Goal: Contribute content

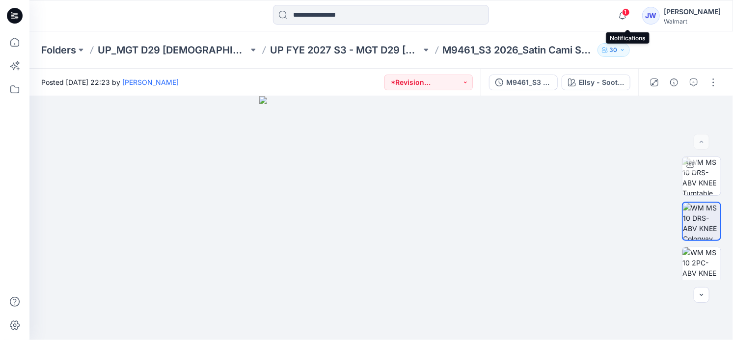
click at [630, 10] on span "1" at bounding box center [626, 12] width 8 height 8
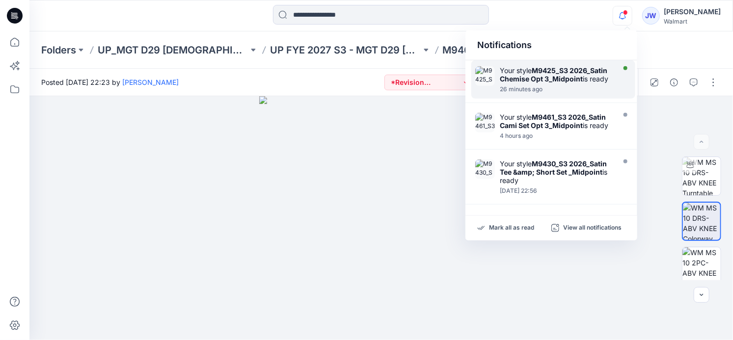
click at [553, 83] on div at bounding box center [556, 84] width 113 height 2
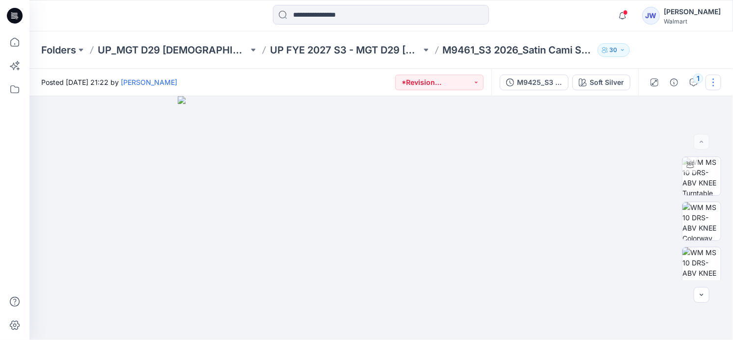
click at [718, 84] on button "button" at bounding box center [713, 83] width 16 height 16
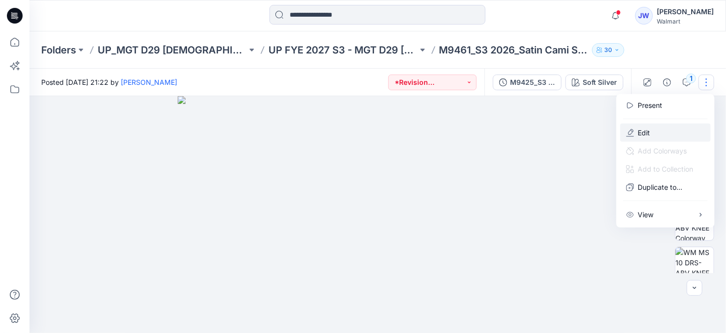
click at [642, 133] on p "Edit" at bounding box center [644, 133] width 12 height 10
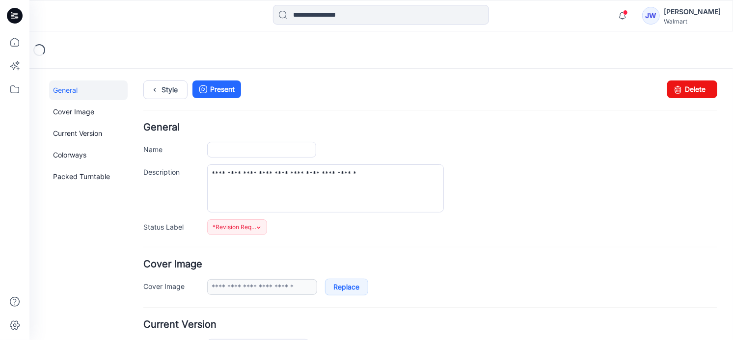
type input "**********"
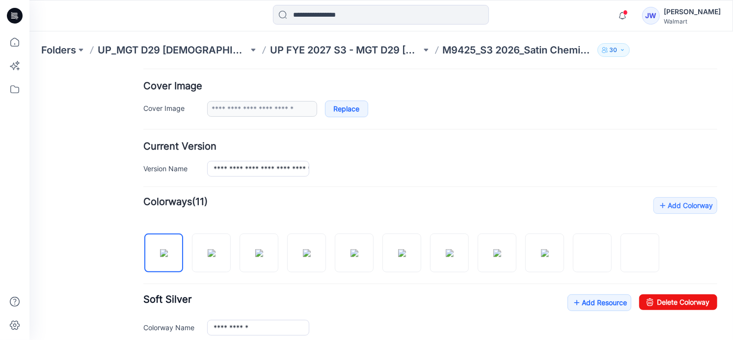
scroll to position [267, 0]
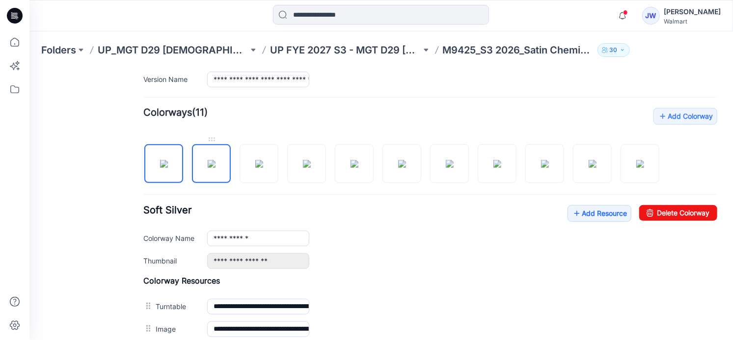
click at [215, 167] on img at bounding box center [211, 163] width 8 height 8
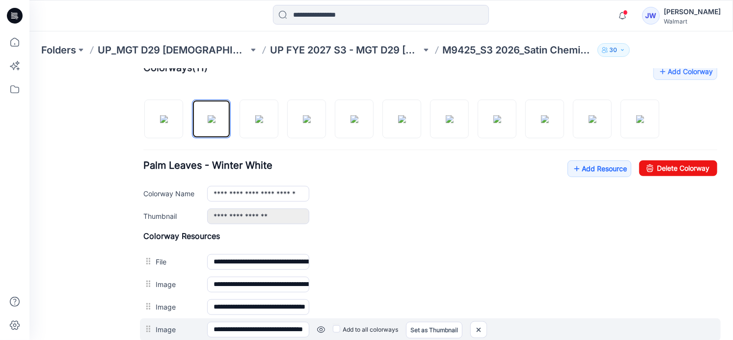
scroll to position [401, 0]
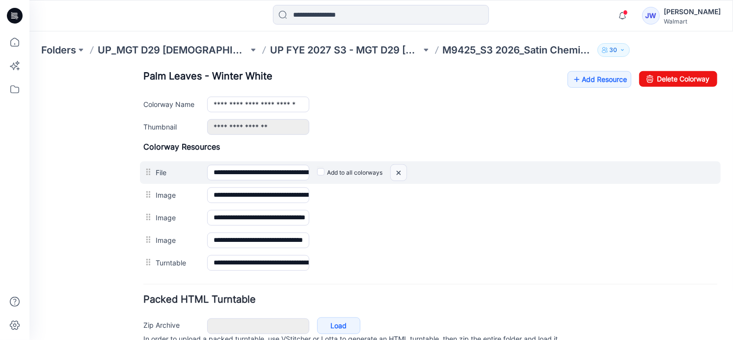
click at [395, 169] on img at bounding box center [398, 172] width 16 height 16
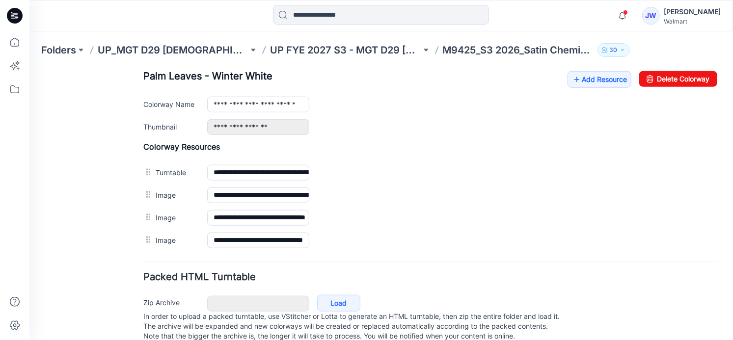
scroll to position [357, 0]
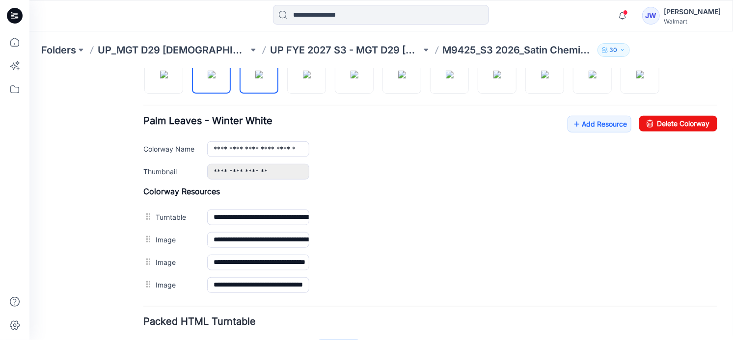
drag, startPoint x: 249, startPoint y: 84, endPoint x: 231, endPoint y: 123, distance: 43.0
click at [255, 78] on img at bounding box center [259, 74] width 8 height 8
click at [304, 78] on img at bounding box center [306, 74] width 8 height 8
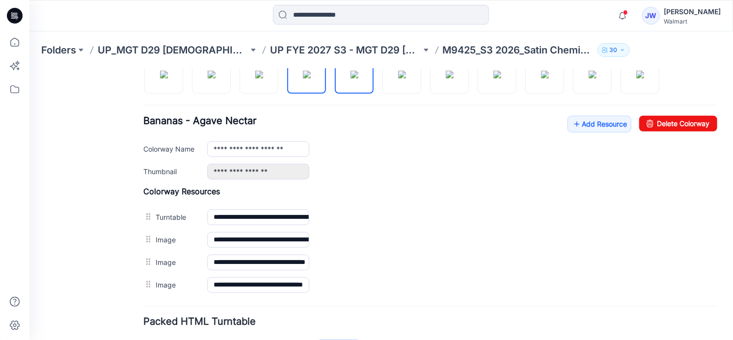
click at [350, 78] on img at bounding box center [354, 74] width 8 height 8
click at [397, 78] on img at bounding box center [401, 74] width 8 height 8
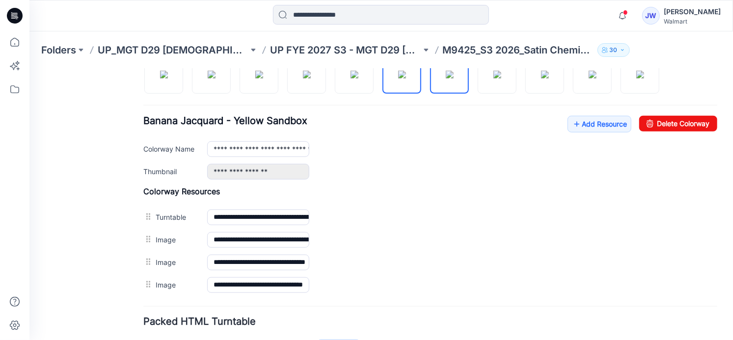
click at [448, 78] on img at bounding box center [449, 74] width 8 height 8
click at [493, 74] on img at bounding box center [497, 74] width 8 height 8
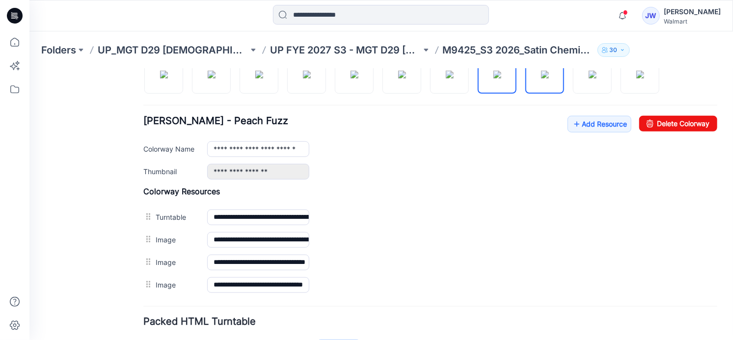
click at [545, 78] on img at bounding box center [544, 74] width 8 height 8
click at [588, 78] on img at bounding box center [592, 74] width 8 height 8
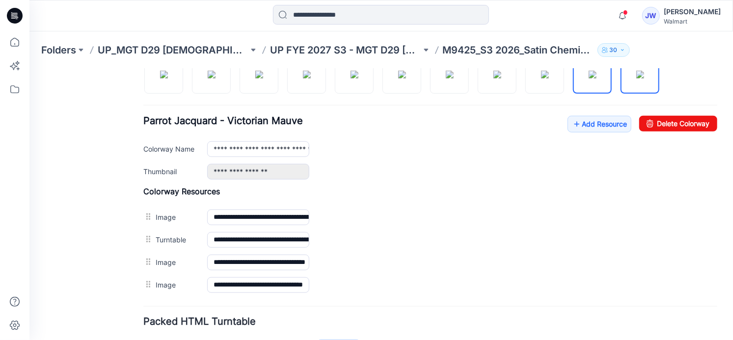
click at [643, 78] on img at bounding box center [639, 74] width 8 height 8
type input "**********"
click at [592, 127] on link "Add Resource" at bounding box center [599, 123] width 64 height 17
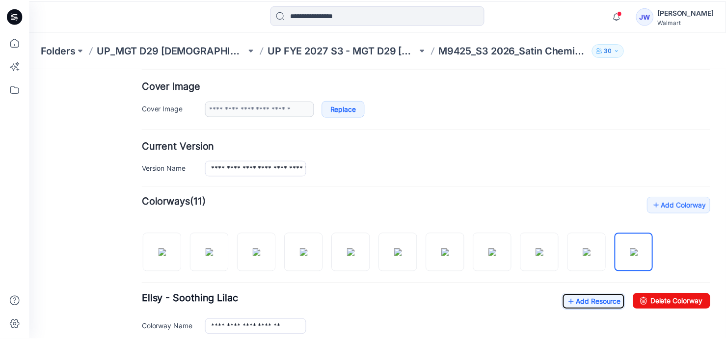
scroll to position [0, 0]
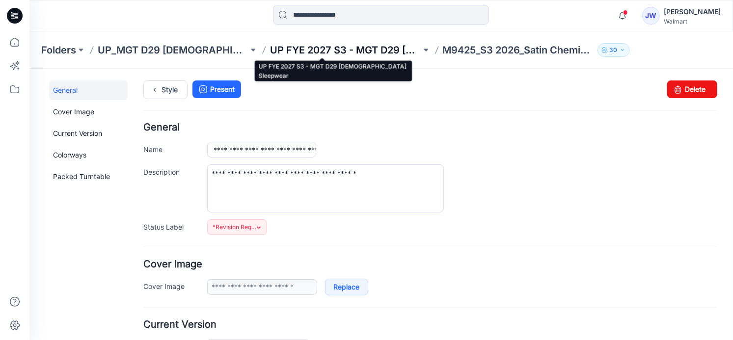
click at [378, 47] on p "UP FYE 2027 S3 - MGT D29 [DEMOGRAPHIC_DATA] Sleepwear" at bounding box center [345, 50] width 151 height 14
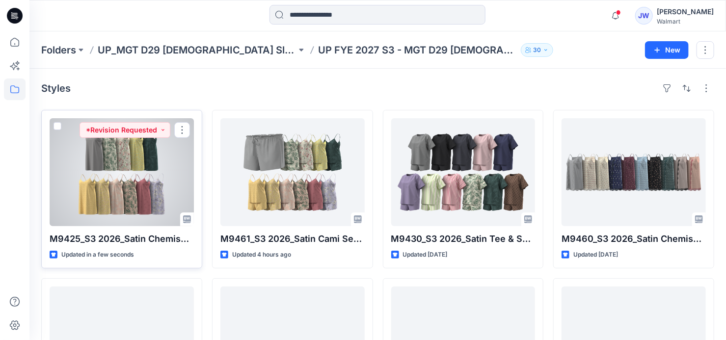
click at [104, 190] on div at bounding box center [122, 172] width 144 height 108
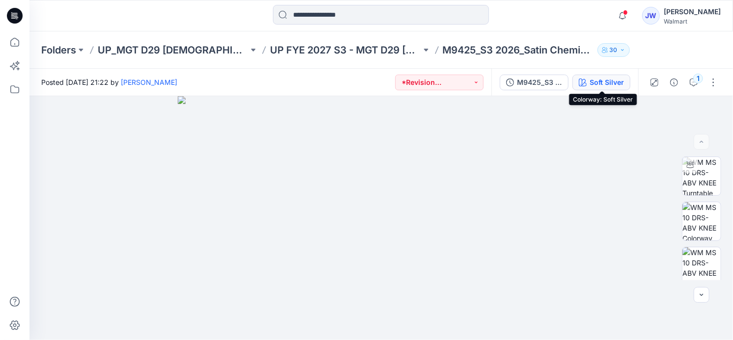
click at [608, 82] on div "Soft Silver" at bounding box center [606, 82] width 34 height 11
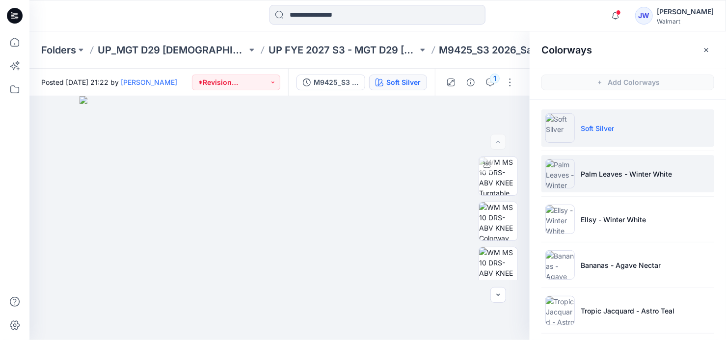
click at [598, 165] on li "Palm Leaves - Winter White" at bounding box center [627, 173] width 173 height 37
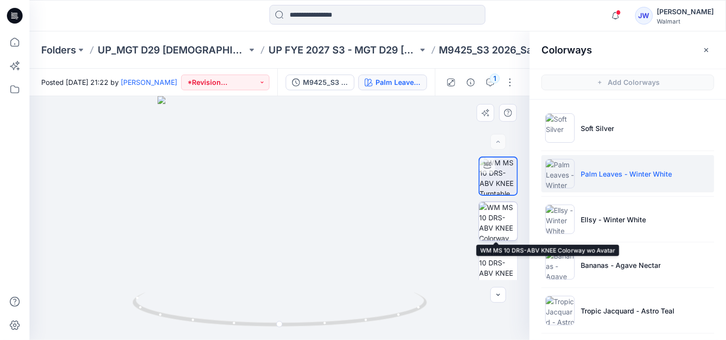
click at [492, 223] on img at bounding box center [498, 221] width 38 height 38
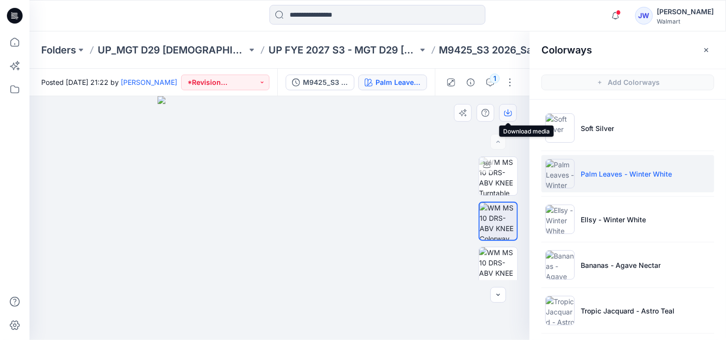
click at [507, 114] on icon "button" at bounding box center [508, 113] width 8 height 8
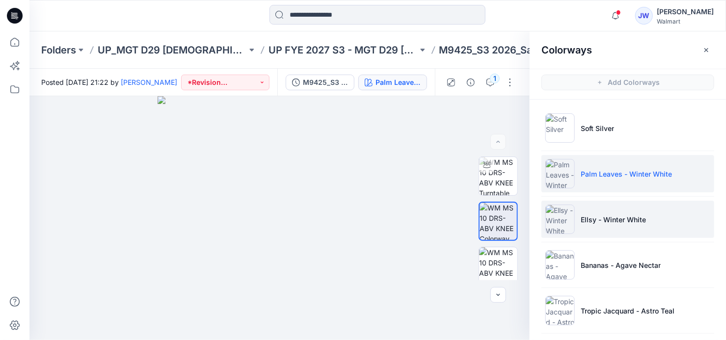
click at [610, 219] on p "Ellsy - Winter White" at bounding box center [612, 219] width 65 height 10
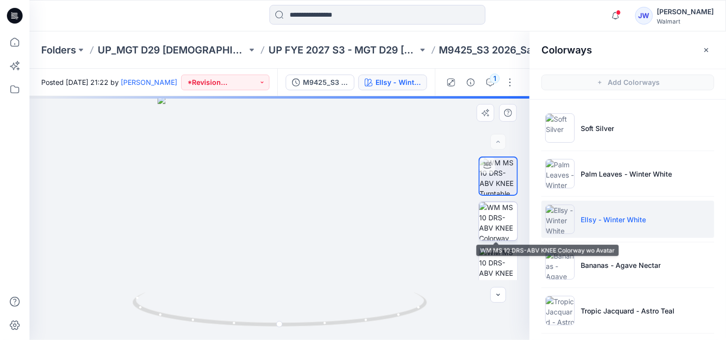
click at [494, 223] on img at bounding box center [498, 221] width 38 height 38
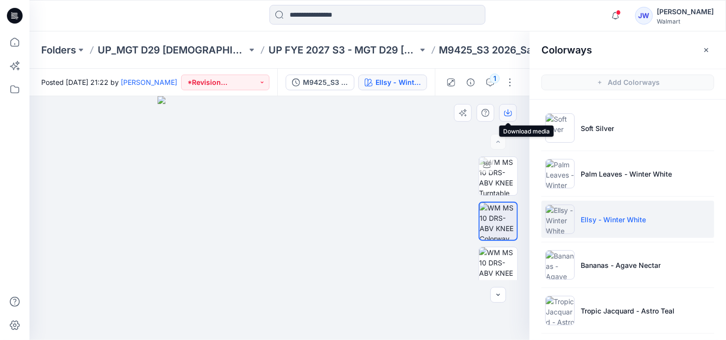
click at [507, 114] on icon "button" at bounding box center [508, 113] width 8 height 8
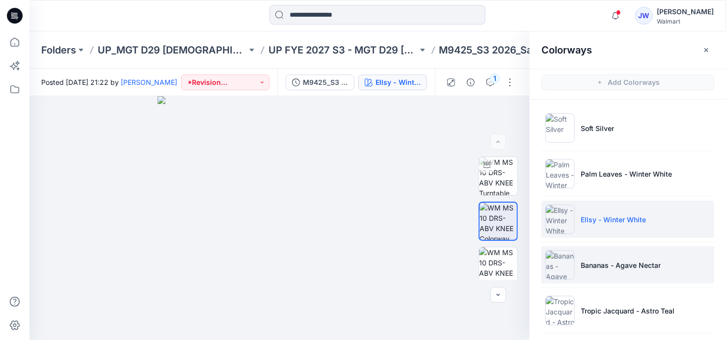
click at [602, 265] on p "Bananas - Agave Nectar" at bounding box center [620, 265] width 80 height 10
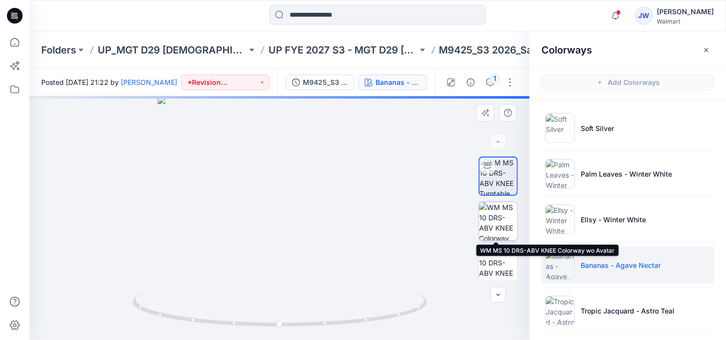
click at [491, 223] on img at bounding box center [498, 221] width 38 height 38
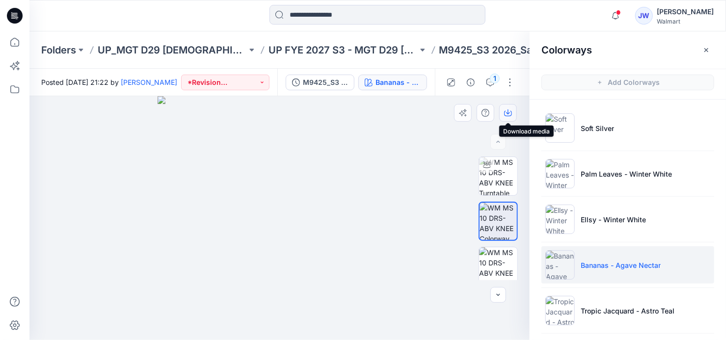
click at [506, 109] on icon "button" at bounding box center [508, 113] width 8 height 8
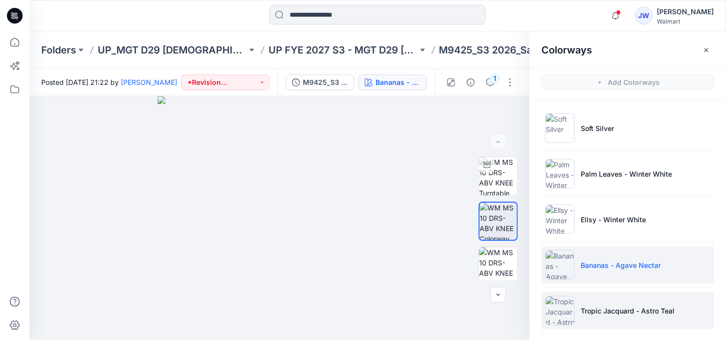
click at [605, 301] on li "Tropic Jacquard - Astro Teal" at bounding box center [627, 310] width 173 height 37
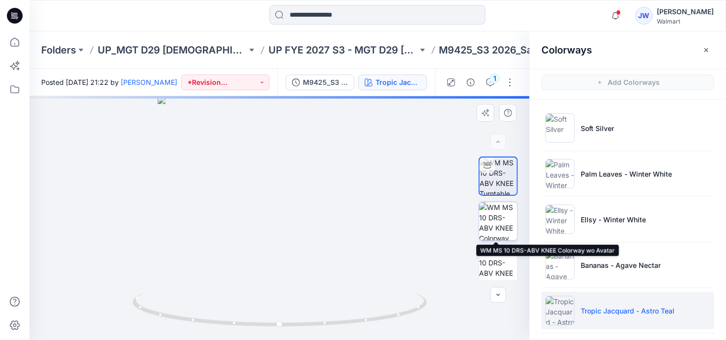
click at [492, 223] on img at bounding box center [498, 221] width 38 height 38
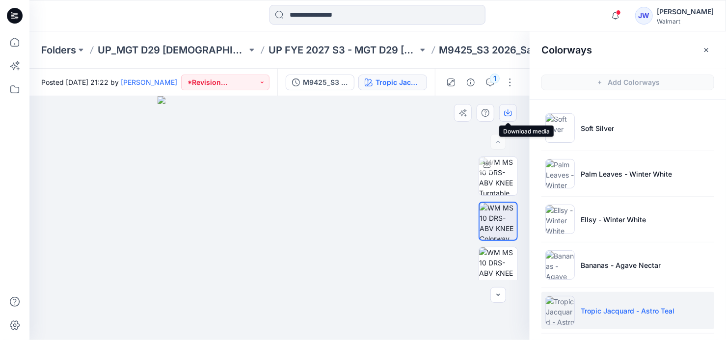
click at [505, 111] on icon "button" at bounding box center [508, 113] width 8 height 8
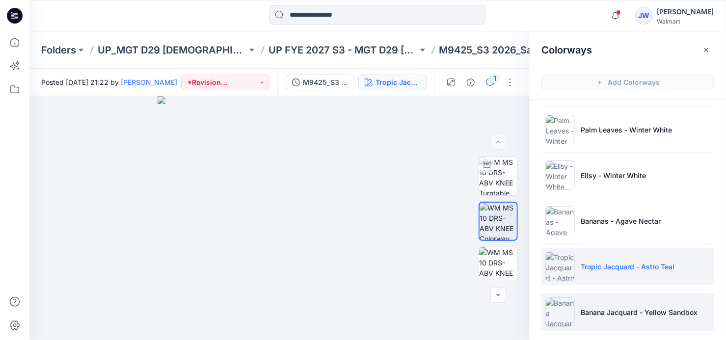
click at [614, 300] on li "Banana Jacquard - Yellow Sandbox" at bounding box center [627, 311] width 173 height 37
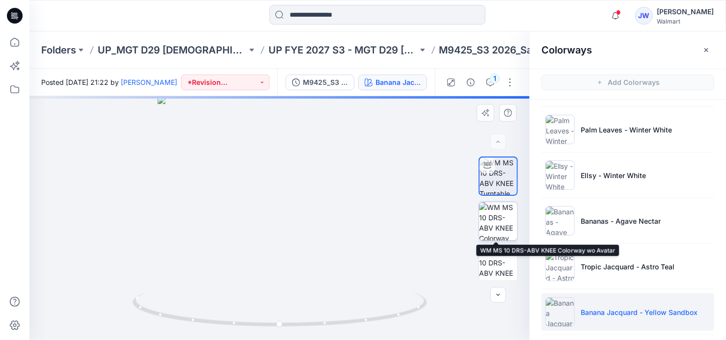
click at [484, 219] on img at bounding box center [498, 221] width 38 height 38
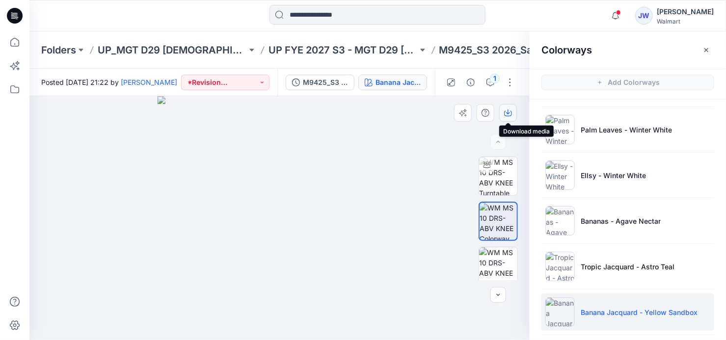
click at [507, 110] on icon "button" at bounding box center [508, 111] width 4 height 5
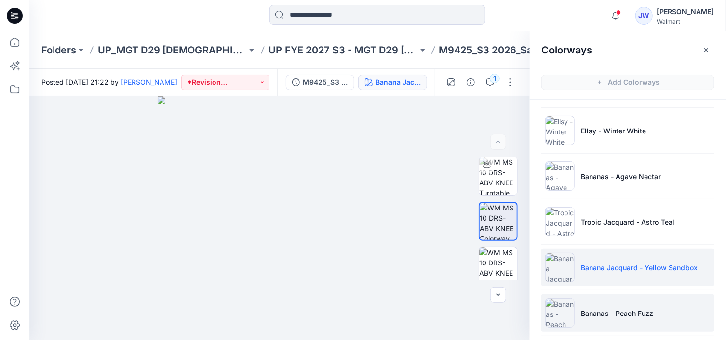
click at [605, 301] on li "Bananas - Peach Fuzz" at bounding box center [627, 312] width 173 height 37
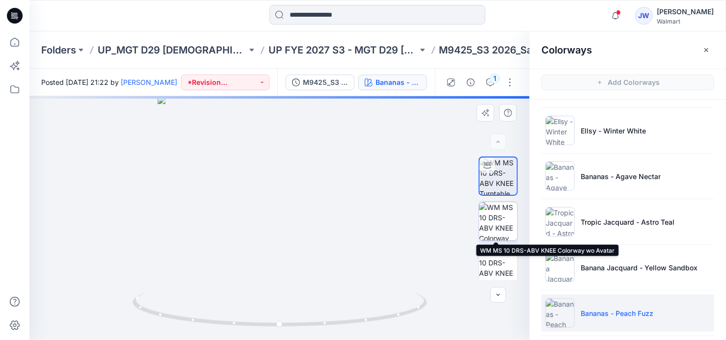
click at [484, 219] on img at bounding box center [498, 221] width 38 height 38
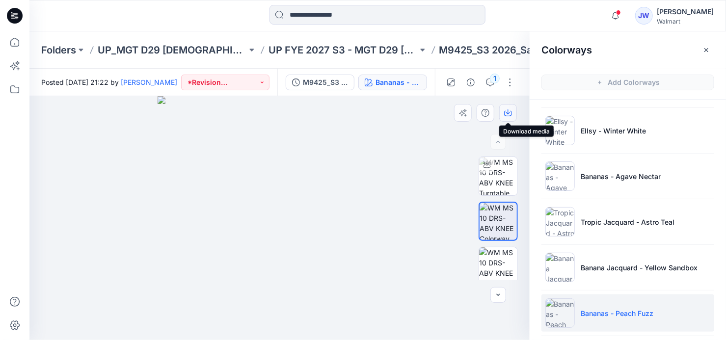
click at [505, 113] on icon "button" at bounding box center [508, 113] width 8 height 8
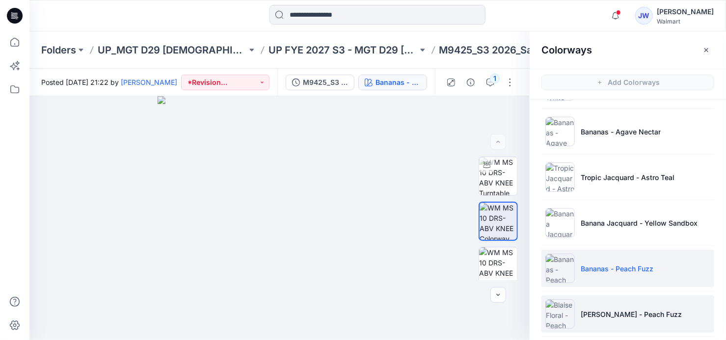
click at [605, 305] on li "Blaise Floral - Peach Fuzz" at bounding box center [627, 313] width 173 height 37
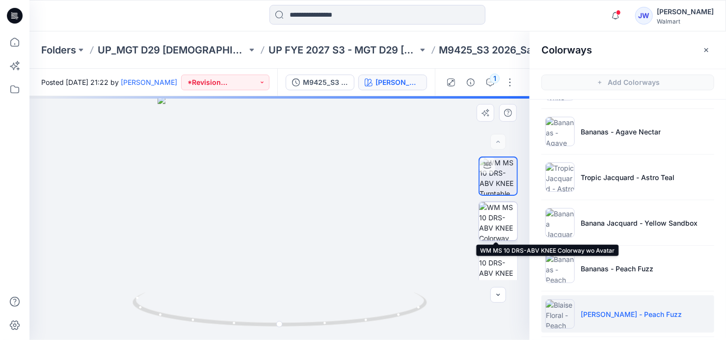
click at [491, 218] on img at bounding box center [498, 221] width 38 height 38
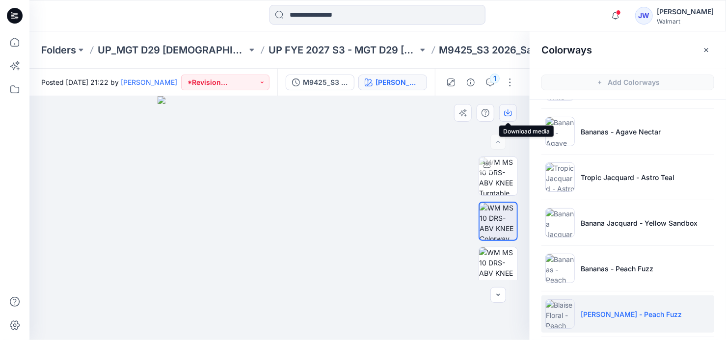
click at [506, 111] on icon "button" at bounding box center [508, 113] width 8 height 8
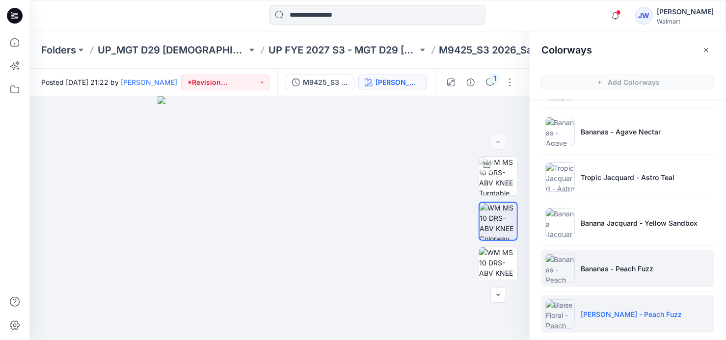
scroll to position [178, 0]
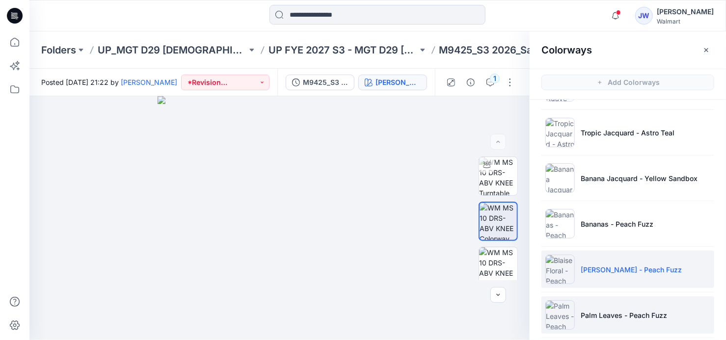
click at [627, 311] on p "Palm Leaves - Peach Fuzz" at bounding box center [623, 315] width 86 height 10
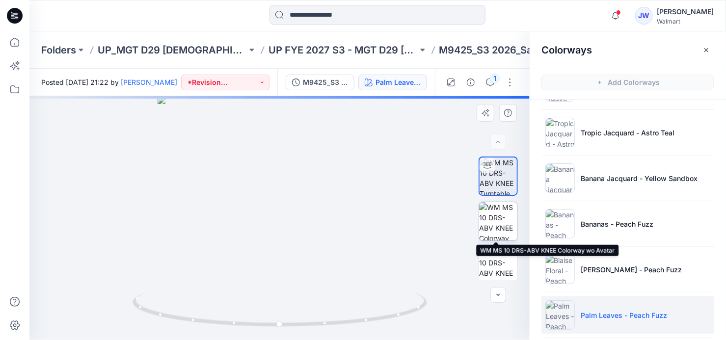
click at [487, 220] on img at bounding box center [498, 221] width 38 height 38
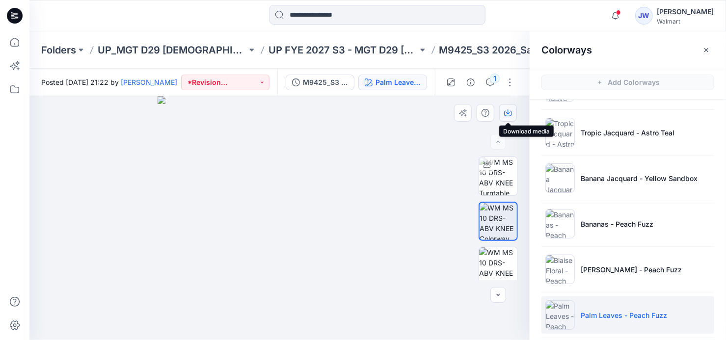
click at [506, 115] on icon "button" at bounding box center [508, 113] width 8 height 8
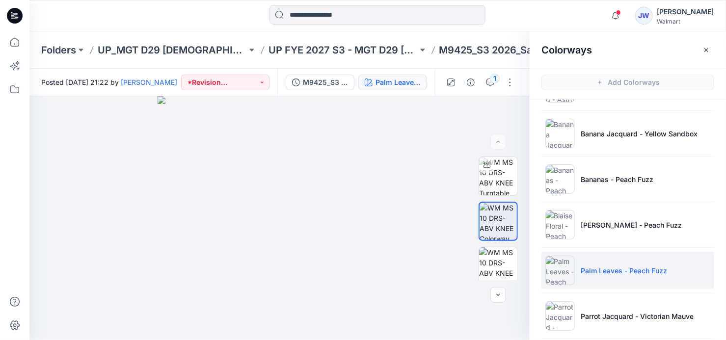
scroll to position [267, 0]
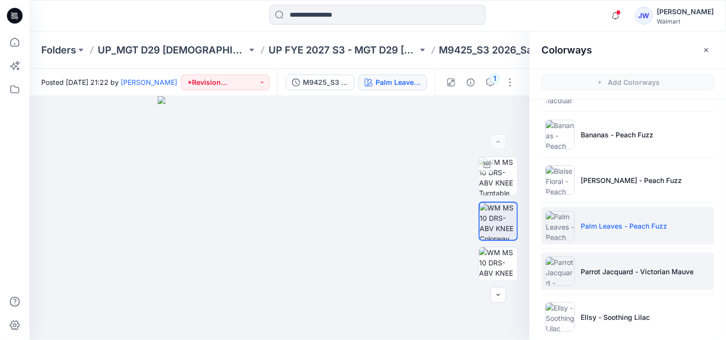
click at [606, 277] on li "Parrot Jacquard - Victorian Mauve" at bounding box center [627, 271] width 173 height 37
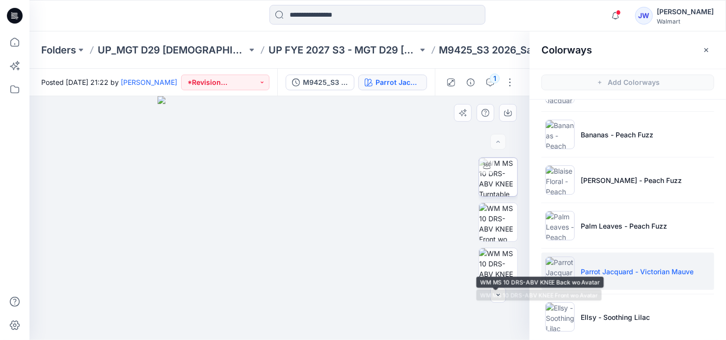
scroll to position [0, 0]
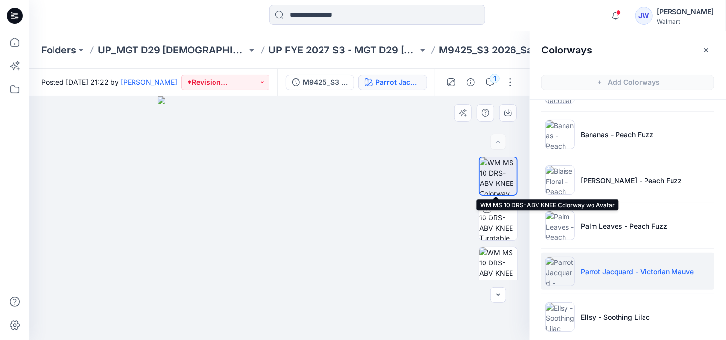
click at [490, 161] on img at bounding box center [497, 176] width 37 height 37
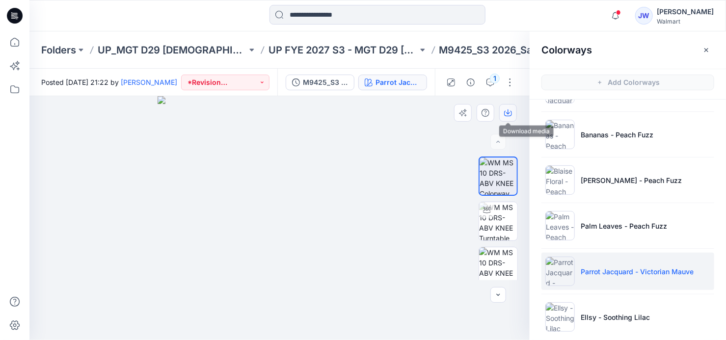
click at [509, 117] on button "button" at bounding box center [508, 113] width 18 height 18
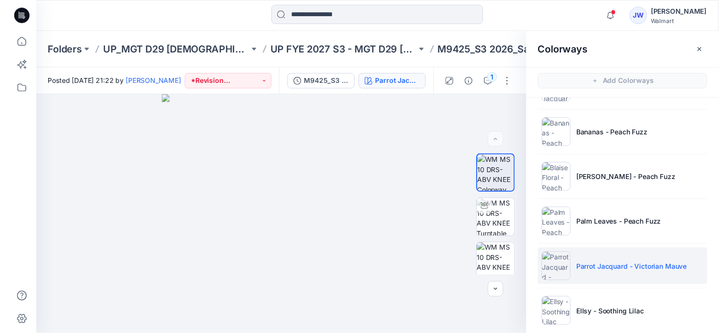
scroll to position [276, 0]
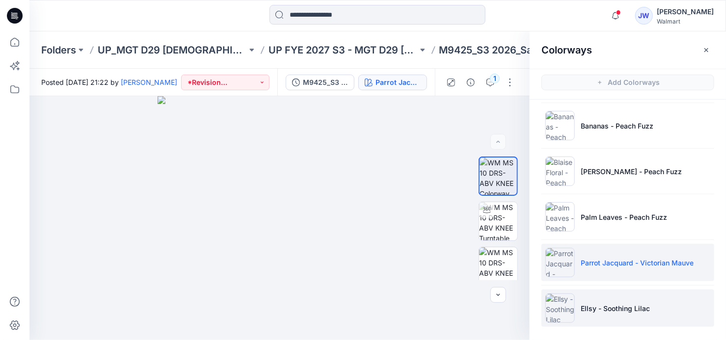
click at [608, 290] on li "Ellsy - Soothing Lilac" at bounding box center [627, 308] width 173 height 37
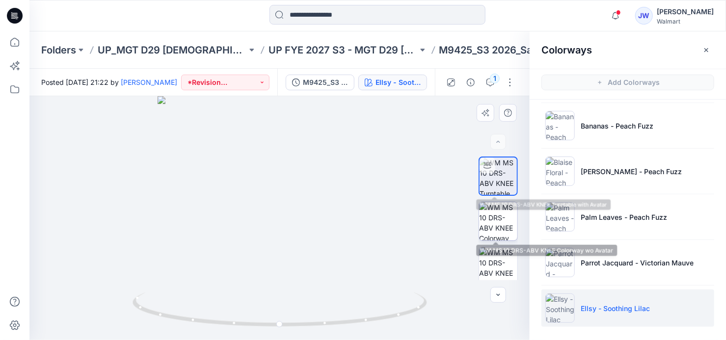
click at [492, 218] on img at bounding box center [498, 221] width 38 height 38
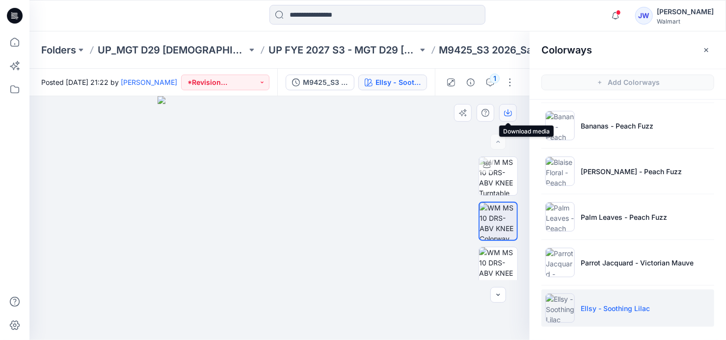
click at [509, 113] on icon "button" at bounding box center [508, 111] width 4 height 5
click at [709, 48] on icon "button" at bounding box center [706, 50] width 8 height 8
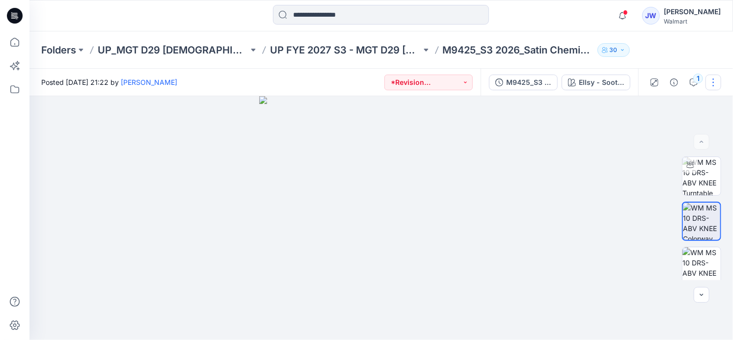
click at [715, 82] on button "button" at bounding box center [713, 83] width 16 height 16
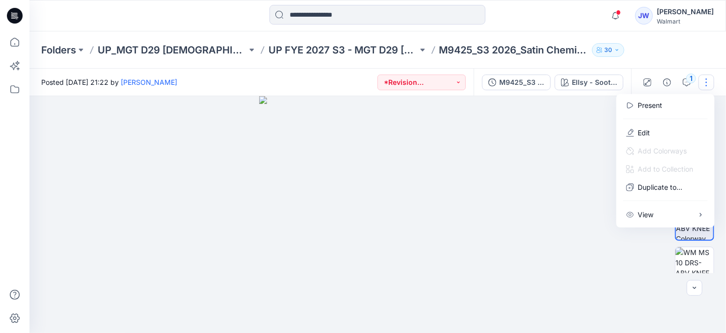
click at [557, 118] on div at bounding box center [380, 218] width 703 height 244
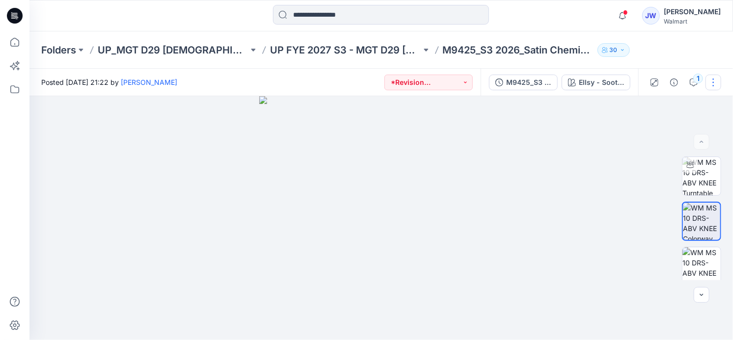
click at [714, 87] on button "button" at bounding box center [713, 83] width 16 height 16
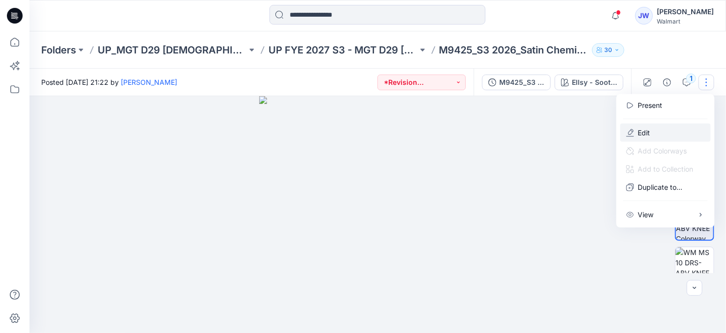
click at [643, 133] on p "Edit" at bounding box center [644, 133] width 12 height 10
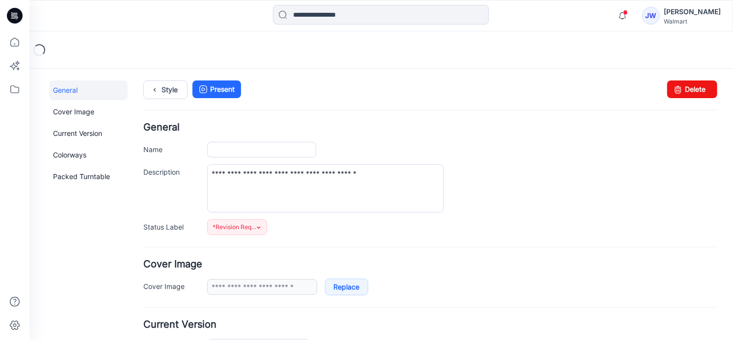
type input "**********"
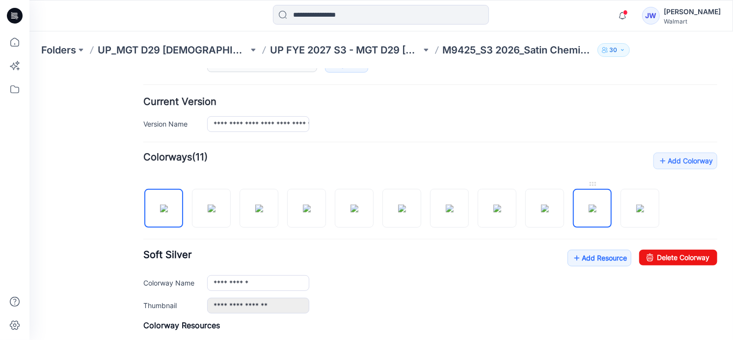
click at [592, 207] on img at bounding box center [592, 208] width 8 height 8
type input "**********"
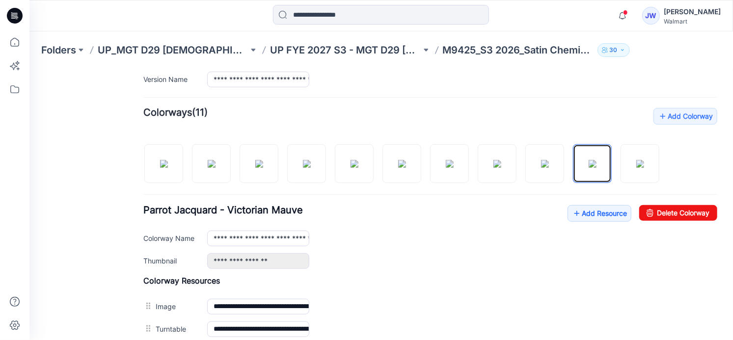
scroll to position [312, 0]
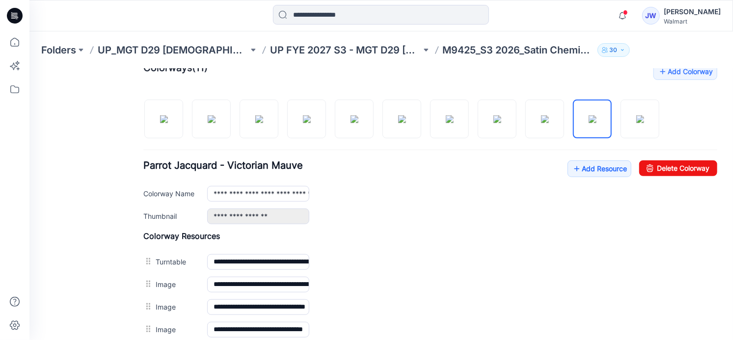
click at [118, 259] on div "General Cover Image Current Version Colorways Packed Turntable" at bounding box center [88, 105] width 79 height 675
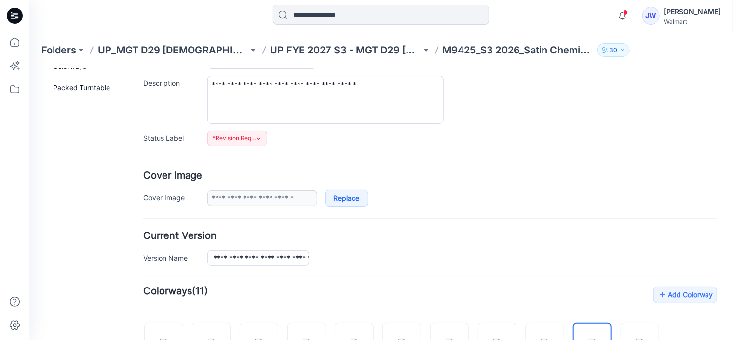
scroll to position [0, 0]
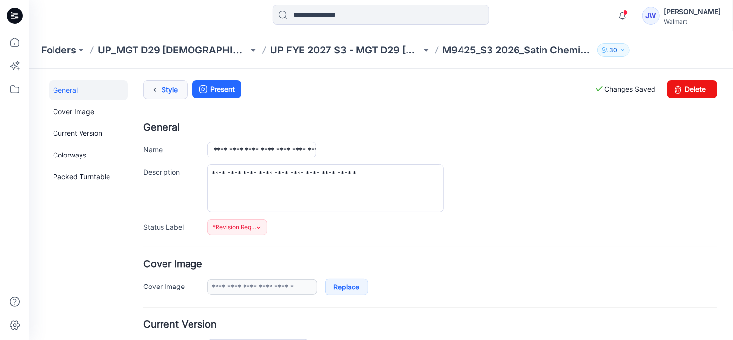
click at [172, 91] on link "Style" at bounding box center [165, 89] width 44 height 19
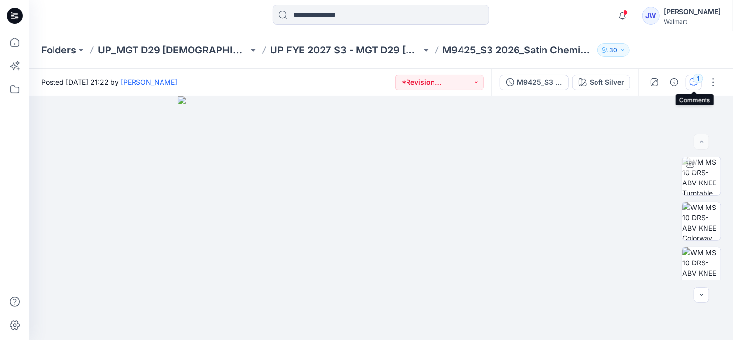
click at [694, 84] on icon "button" at bounding box center [693, 83] width 8 height 8
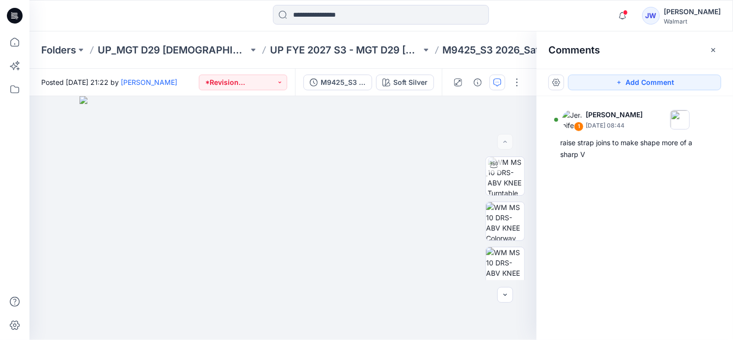
click at [633, 198] on div "1 Jennifer Yerkes September 26, 2025 08:44 raise strap joins to make shape more…" at bounding box center [634, 200] width 196 height 208
click at [478, 51] on p "M9425_S3 2026_Satin Chemise Opt 3_Midpoint" at bounding box center [518, 50] width 151 height 14
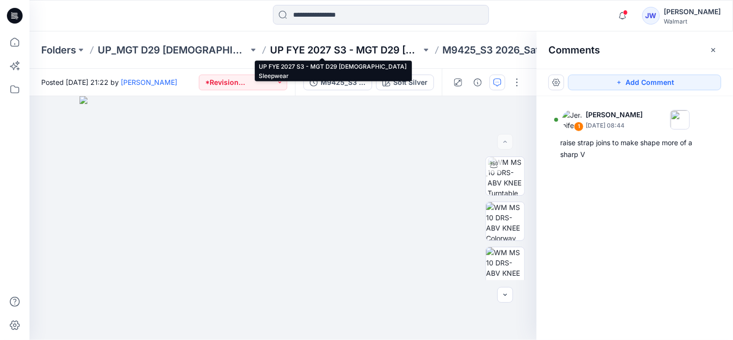
click at [352, 53] on p "UP FYE 2027 S3 - MGT D29 [DEMOGRAPHIC_DATA] Sleepwear" at bounding box center [345, 50] width 151 height 14
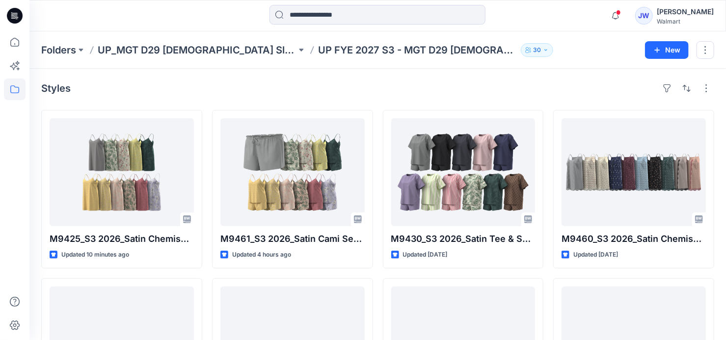
scroll to position [275, 0]
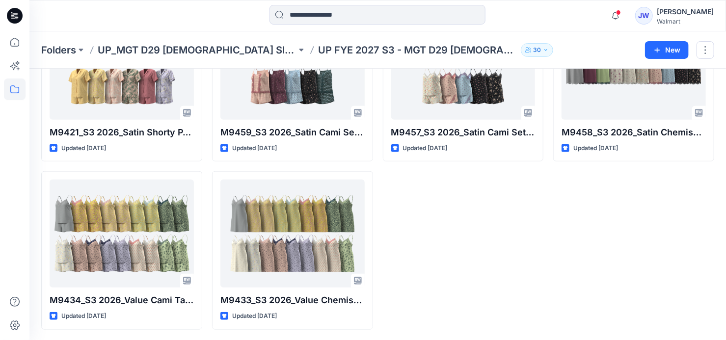
click at [495, 237] on div "M9430_S3 2026_Satin Tee & Short Set _Midpoint Updated 3 days ago M9457_S3 2026_…" at bounding box center [463, 82] width 161 height 495
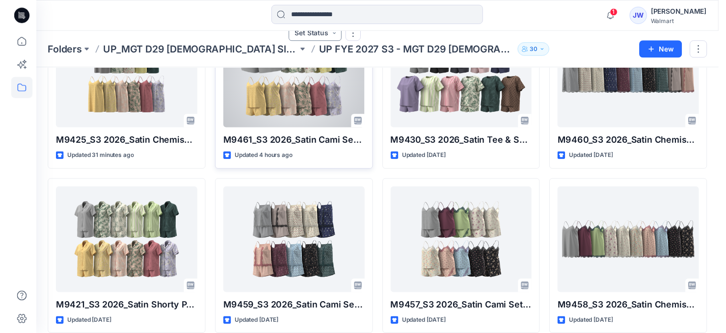
scroll to position [0, 0]
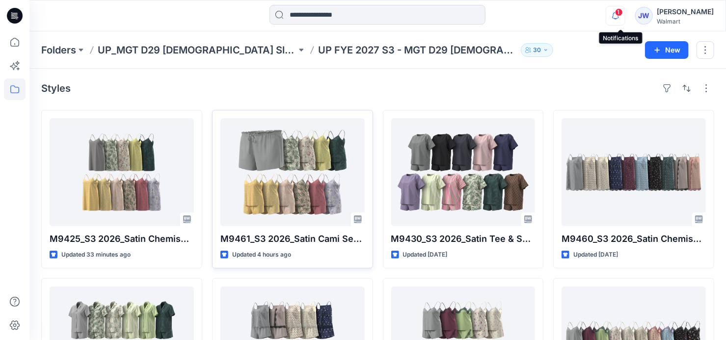
click at [620, 15] on icon "button" at bounding box center [615, 16] width 19 height 20
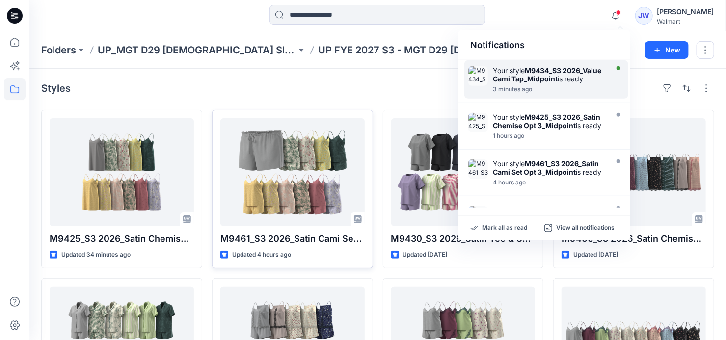
click at [545, 83] on div "Your style M9434_S3 2026_Value Cami Tap_Midpoint is ready" at bounding box center [549, 74] width 113 height 17
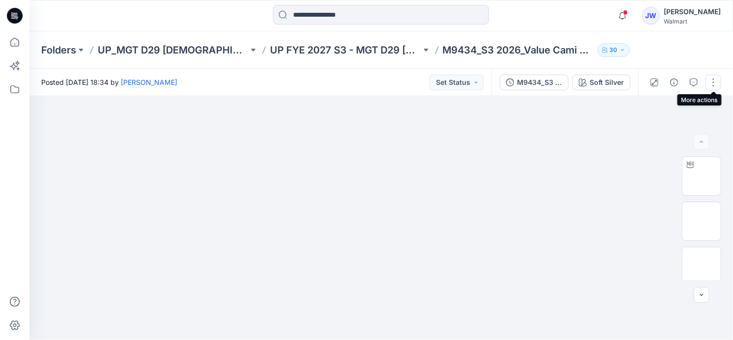
click at [711, 81] on button "button" at bounding box center [713, 83] width 16 height 16
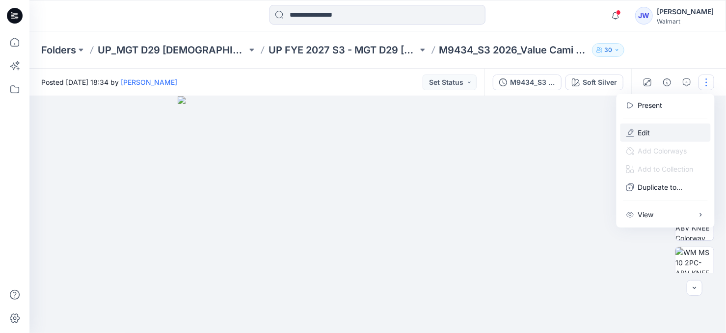
click at [636, 137] on button "Edit" at bounding box center [665, 133] width 90 height 18
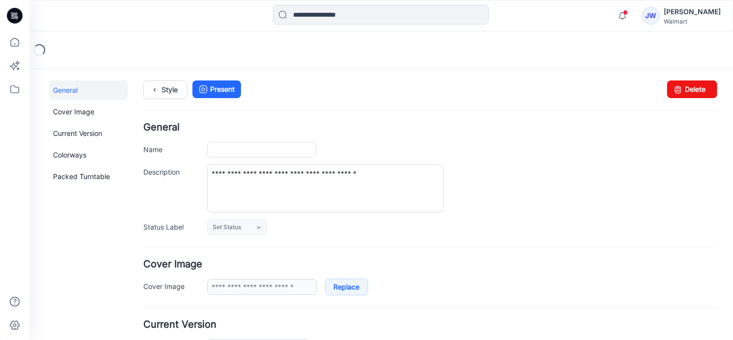
type input "**********"
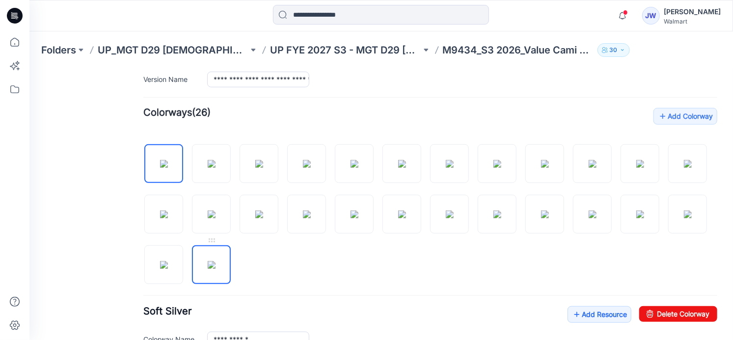
click at [215, 261] on img at bounding box center [211, 265] width 8 height 8
type input "**********"
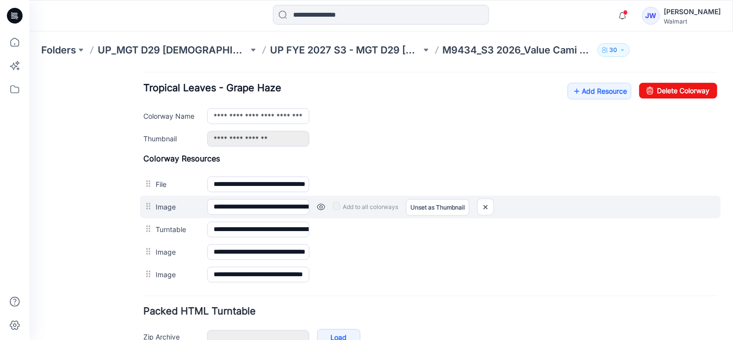
scroll to position [446, 0]
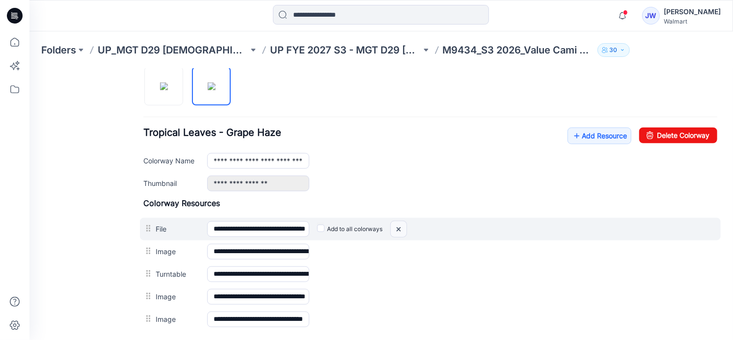
click at [398, 223] on img at bounding box center [398, 229] width 16 height 16
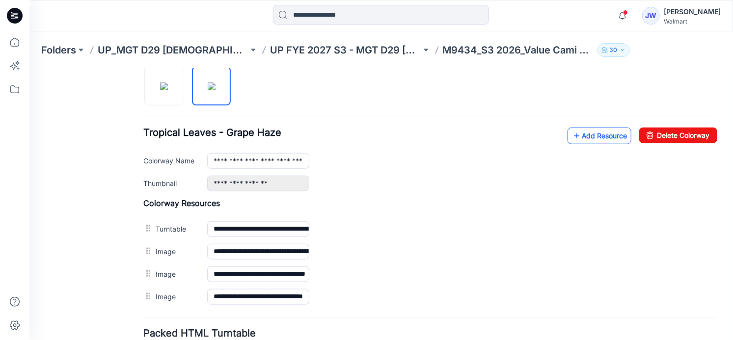
click at [581, 132] on link "Add Resource" at bounding box center [599, 135] width 64 height 17
click at [605, 135] on link "Add Resource" at bounding box center [599, 135] width 64 height 17
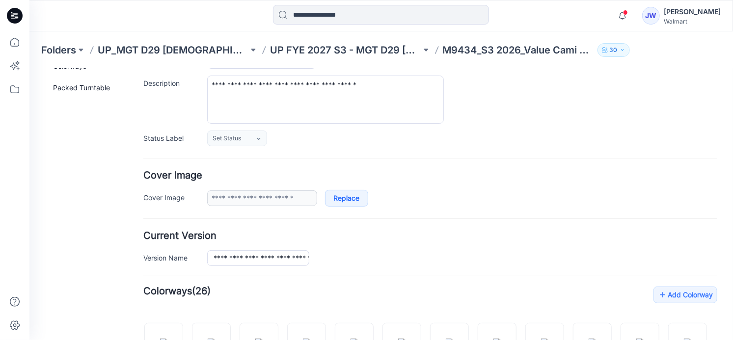
scroll to position [0, 0]
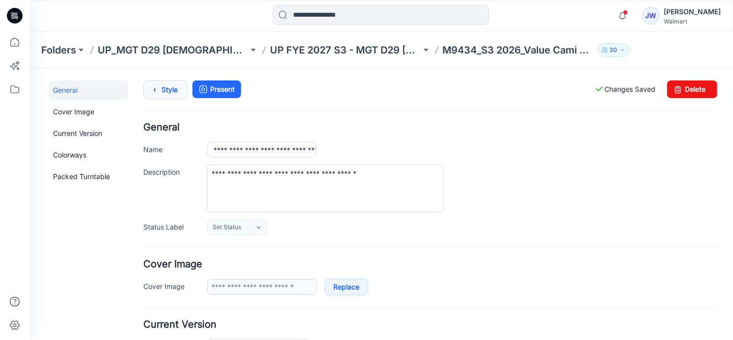
click at [165, 81] on link "Style" at bounding box center [165, 89] width 44 height 19
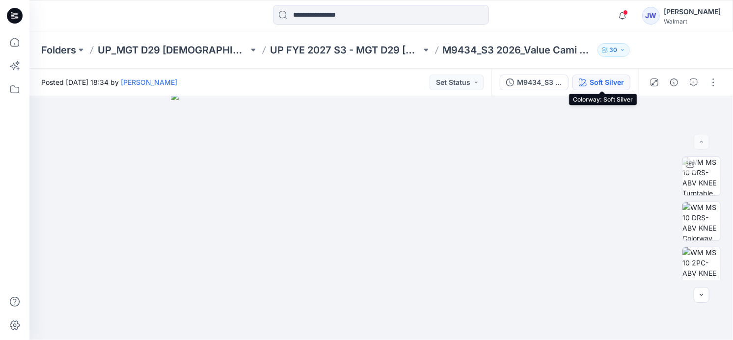
click at [601, 81] on div "Soft Silver" at bounding box center [606, 82] width 34 height 11
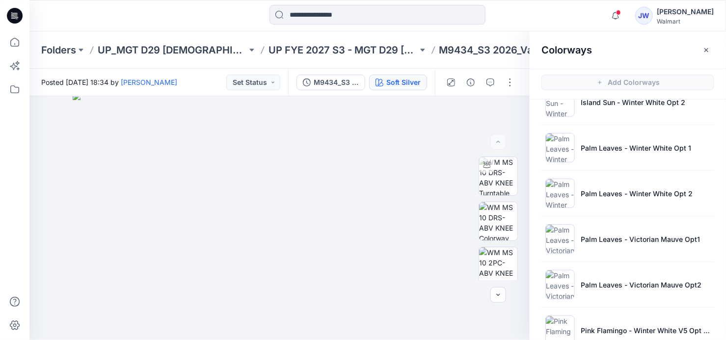
scroll to position [959, 0]
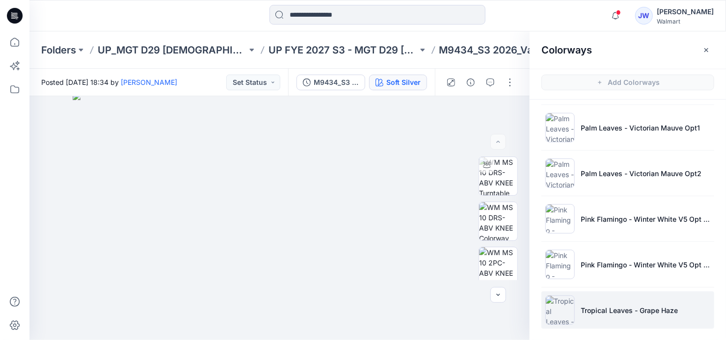
click at [602, 305] on p "Tropical Leaves - Grape Haze" at bounding box center [628, 310] width 97 height 10
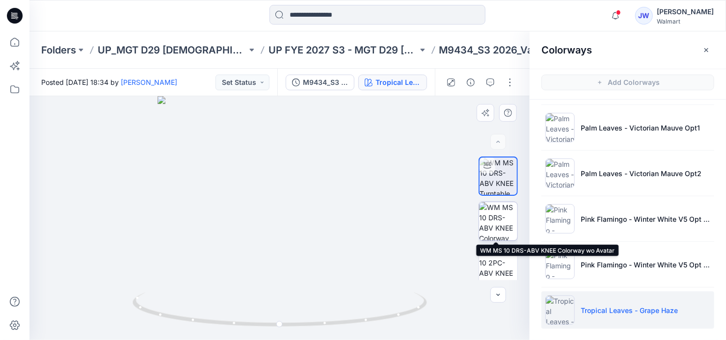
click at [498, 220] on img at bounding box center [498, 221] width 38 height 38
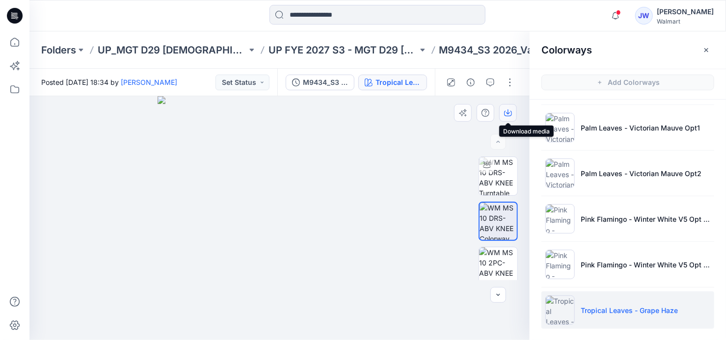
click at [504, 114] on icon "button" at bounding box center [508, 113] width 8 height 5
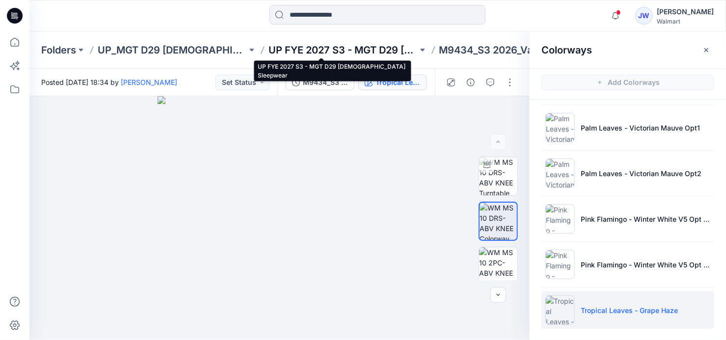
click at [359, 48] on p "UP FYE 2027 S3 - MGT D29 [DEMOGRAPHIC_DATA] Sleepwear" at bounding box center [342, 50] width 149 height 14
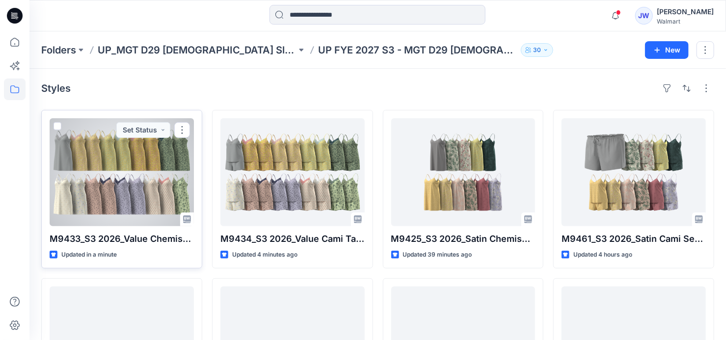
click at [139, 163] on div at bounding box center [122, 172] width 144 height 108
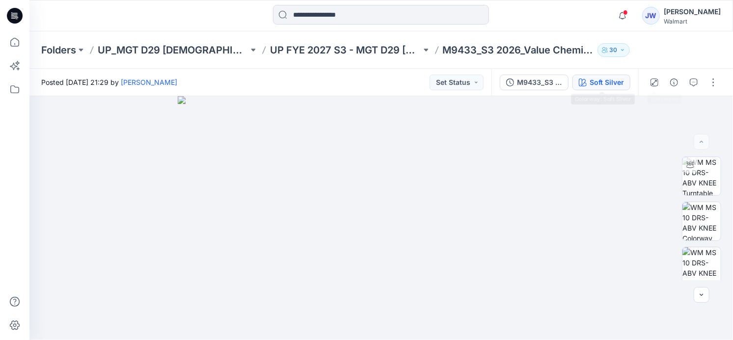
click at [608, 83] on div "Soft Silver" at bounding box center [606, 82] width 34 height 11
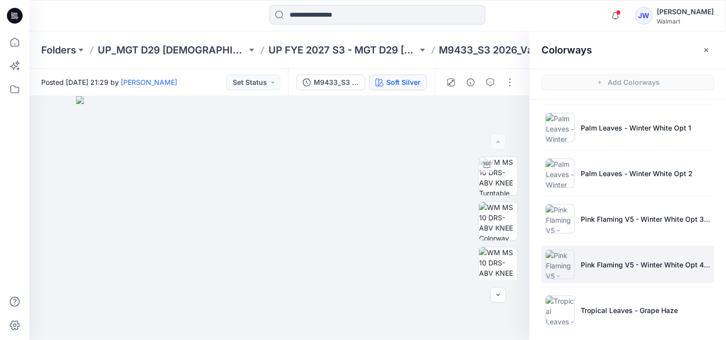
scroll to position [2, 0]
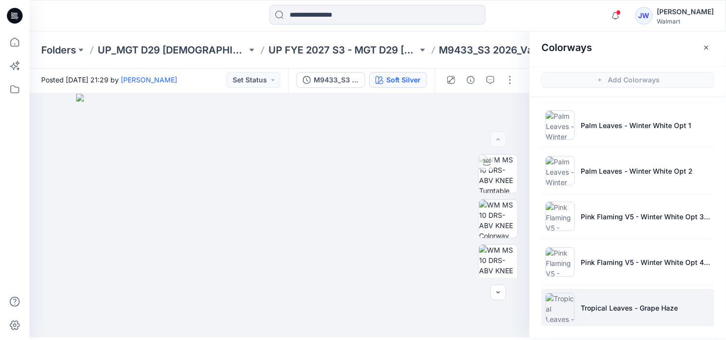
click at [665, 297] on li "Tropical Leaves - Grape Haze" at bounding box center [627, 307] width 173 height 37
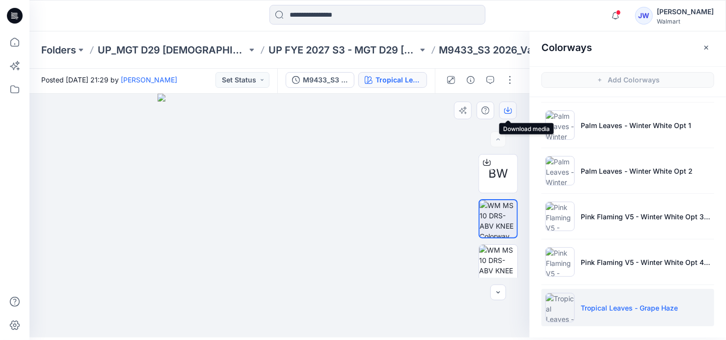
click at [510, 113] on icon "button" at bounding box center [508, 110] width 8 height 5
click at [702, 49] on button "button" at bounding box center [706, 48] width 16 height 16
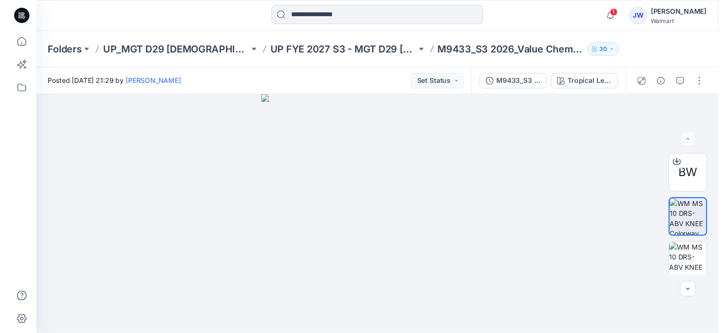
scroll to position [0, 0]
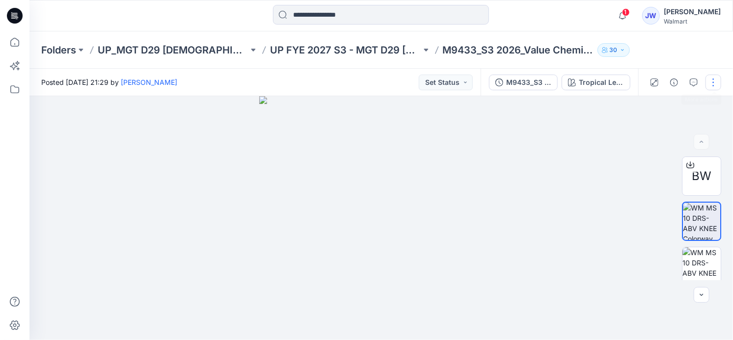
click at [719, 79] on button "button" at bounding box center [713, 83] width 16 height 16
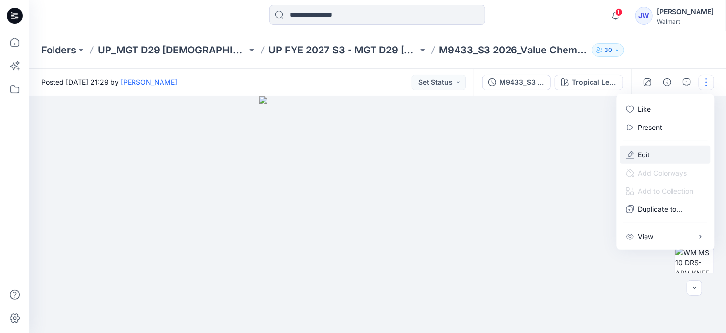
click at [642, 149] on button "Edit" at bounding box center [665, 155] width 90 height 18
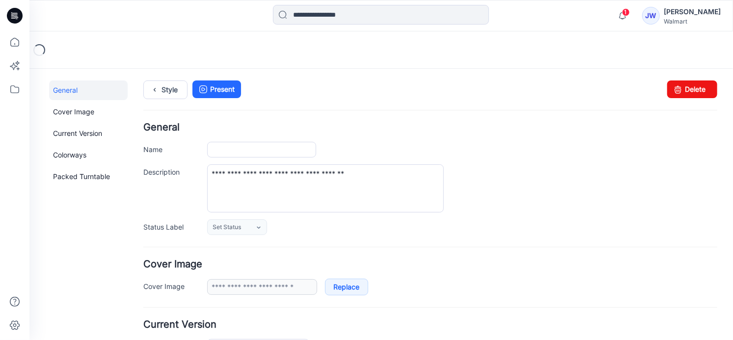
type input "**********"
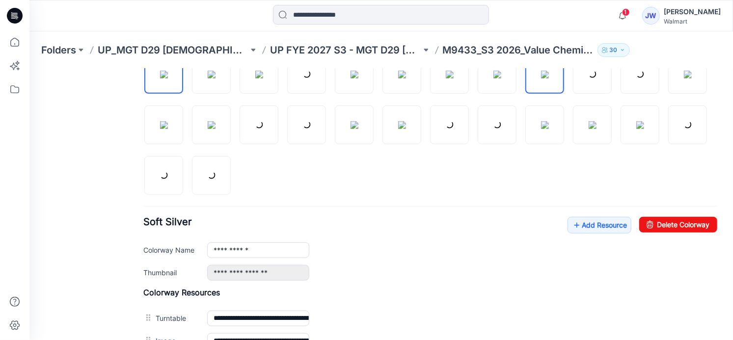
scroll to position [312, 0]
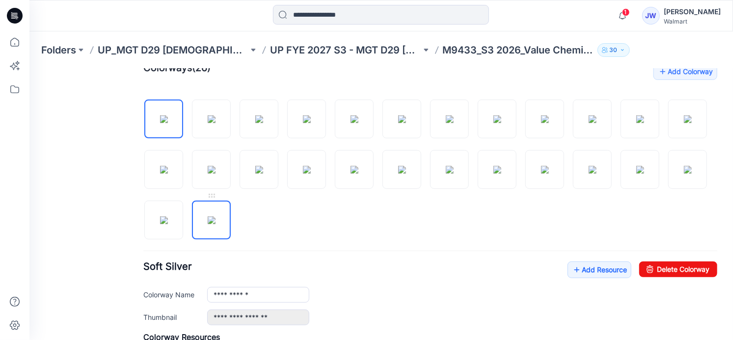
click at [215, 218] on img at bounding box center [211, 220] width 8 height 8
type input "**********"
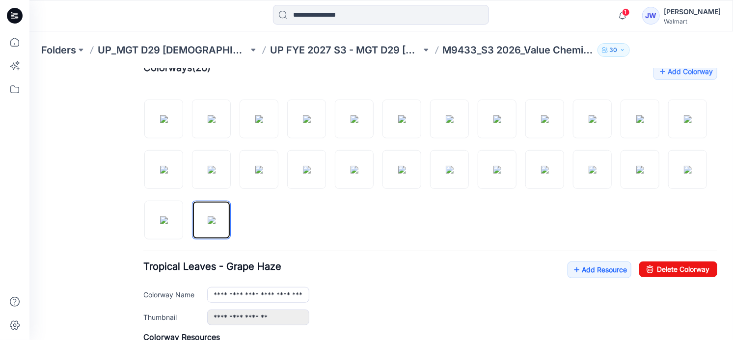
scroll to position [491, 0]
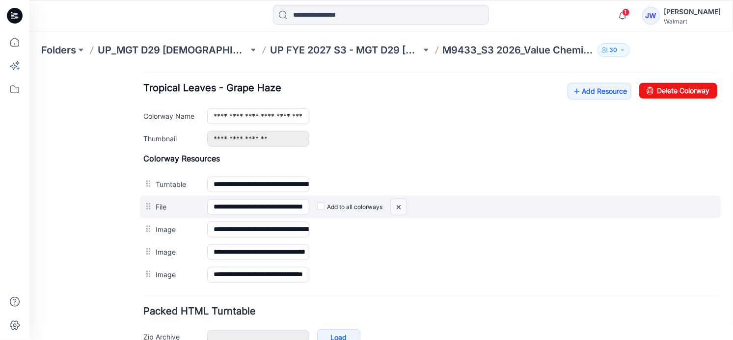
click at [395, 204] on img at bounding box center [398, 207] width 16 height 16
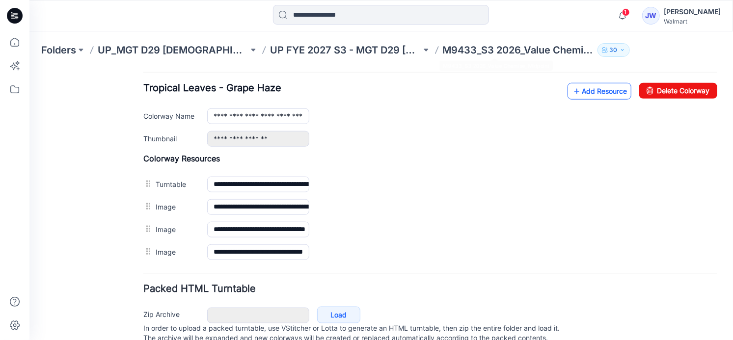
click at [582, 89] on link "Add Resource" at bounding box center [599, 90] width 64 height 17
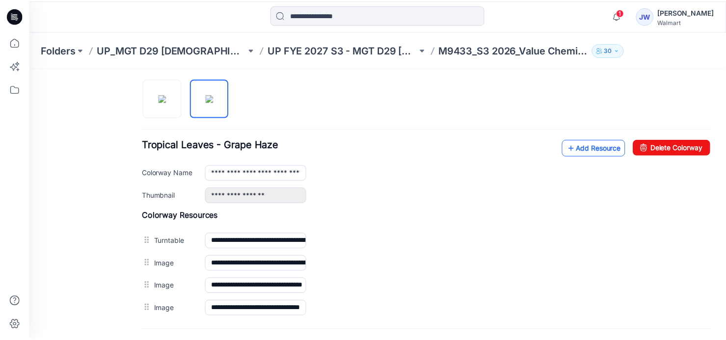
scroll to position [478, 0]
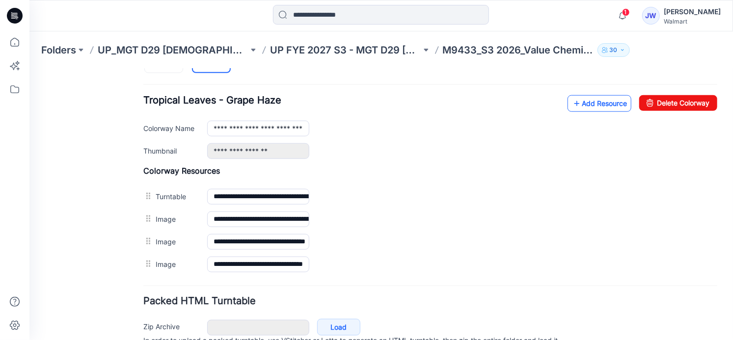
click at [599, 103] on link "Add Resource" at bounding box center [599, 103] width 64 height 17
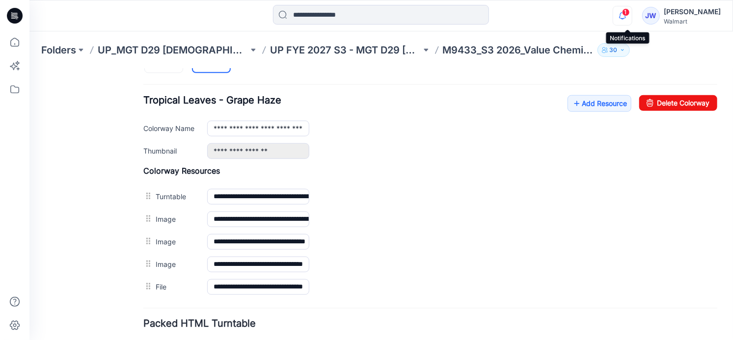
click at [626, 12] on icon "button" at bounding box center [622, 15] width 7 height 6
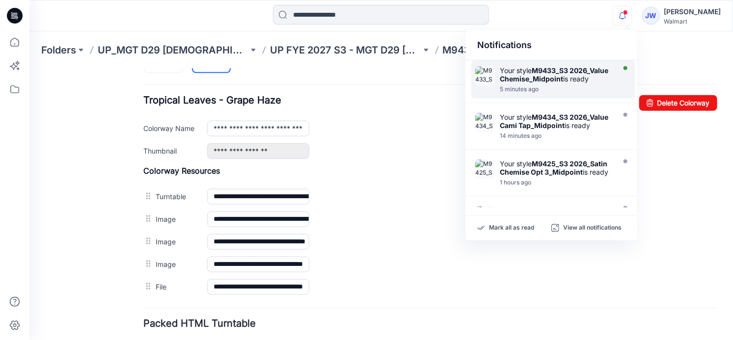
click at [559, 78] on strong "M9433_S3 2026_Value Chemise_Midpoint" at bounding box center [554, 74] width 108 height 17
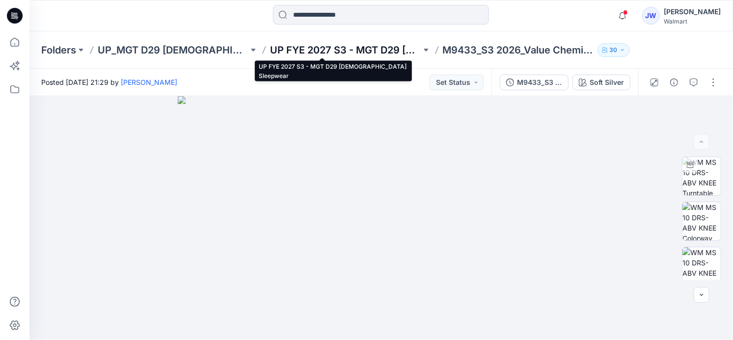
click at [343, 51] on p "UP FYE 2027 S3 - MGT D29 [DEMOGRAPHIC_DATA] Sleepwear" at bounding box center [345, 50] width 151 height 14
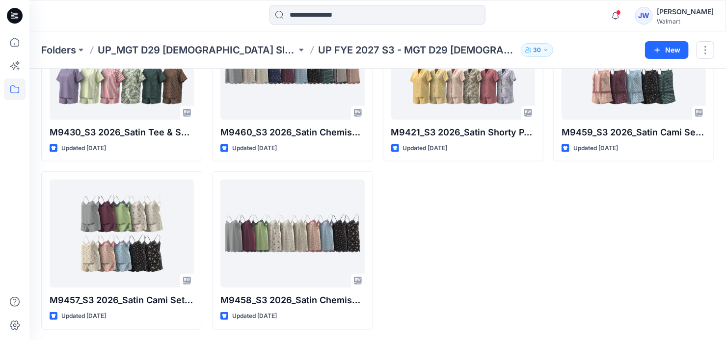
click at [513, 255] on div "M9425_S3 2026_Satin Chemise Opt 3_Midpoint Updated 44 minutes ago M9421_S3 2026…" at bounding box center [463, 82] width 161 height 495
